Goal: Task Accomplishment & Management: Use online tool/utility

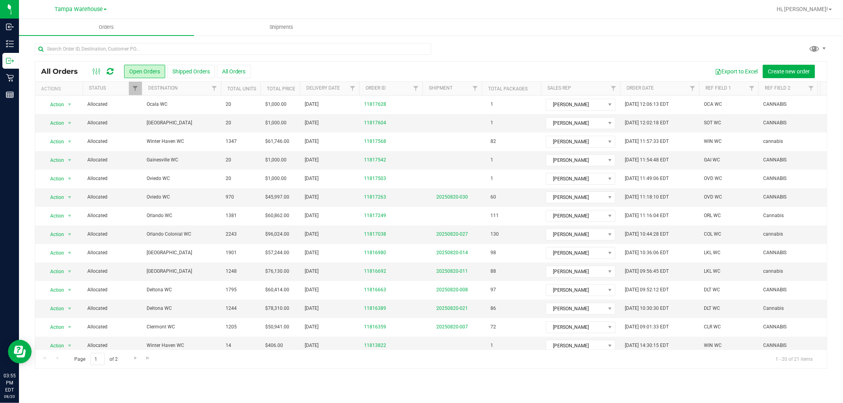
click at [112, 71] on icon at bounding box center [110, 72] width 7 height 8
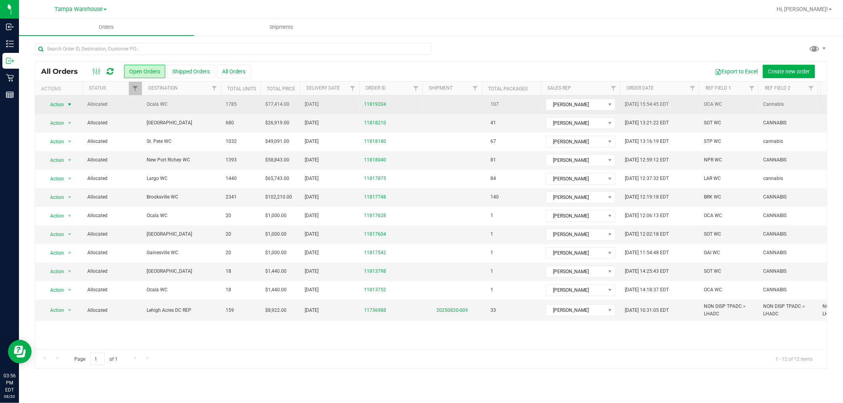
click at [56, 105] on span "Action" at bounding box center [53, 104] width 21 height 11
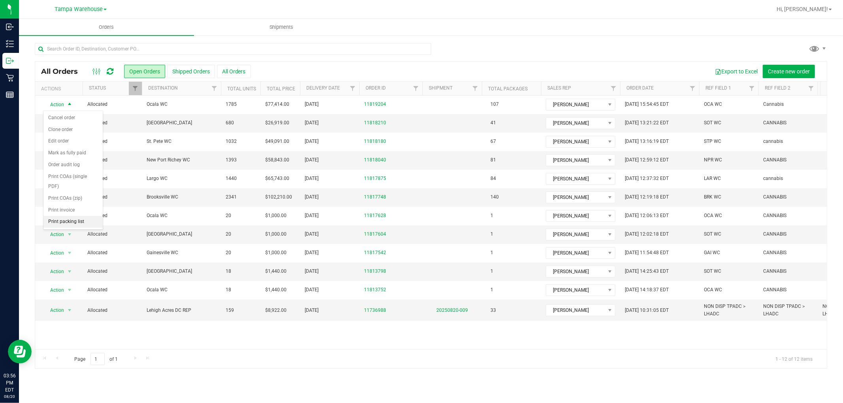
click at [55, 224] on li "Print packing list" at bounding box center [72, 222] width 59 height 12
click at [821, 10] on span "Hi, [PERSON_NAME]!" at bounding box center [801, 9] width 51 height 6
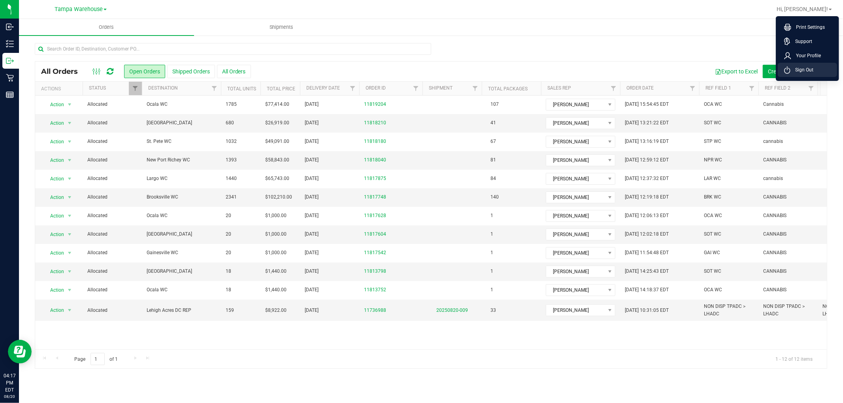
click at [810, 69] on span "Sign Out" at bounding box center [801, 70] width 23 height 8
